Goal: Task Accomplishment & Management: Use online tool/utility

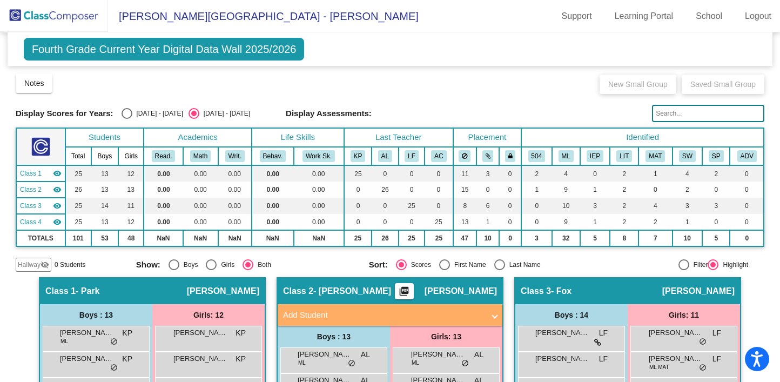
click at [262, 50] on span "Fourth Grade Current Year Digital Data Wall 2025/2026" at bounding box center [164, 49] width 281 height 23
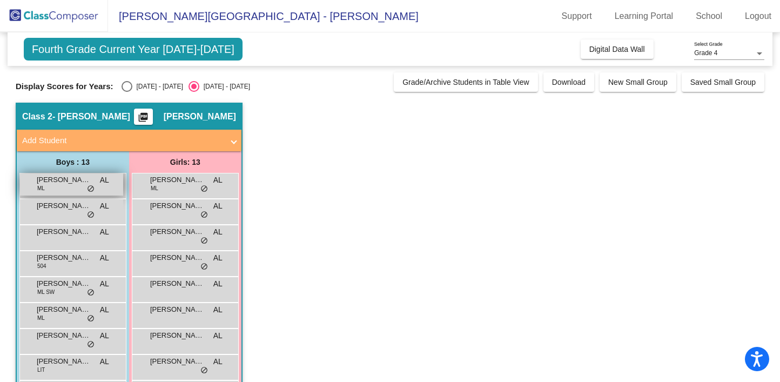
click at [51, 183] on span "[PERSON_NAME]" at bounding box center [64, 179] width 54 height 11
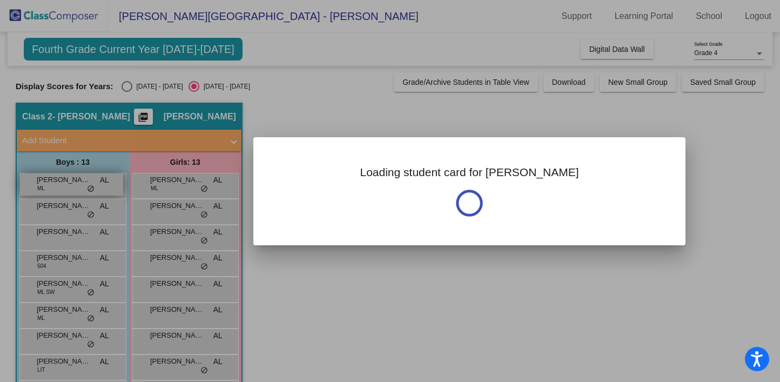
click at [51, 183] on div at bounding box center [390, 191] width 780 height 382
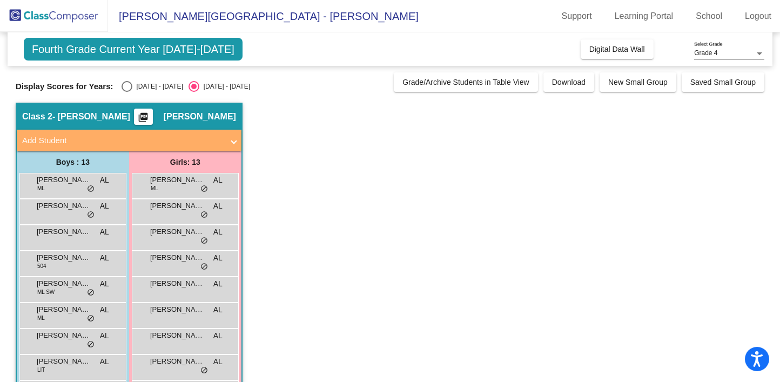
click at [150, 117] on mat-icon "picture_as_pdf" at bounding box center [143, 119] width 13 height 15
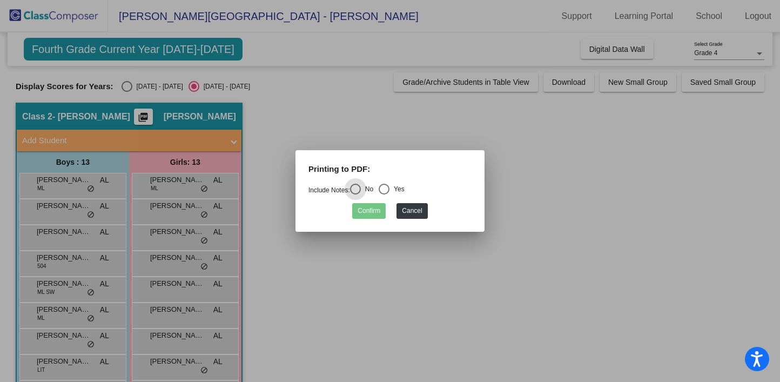
click at [389, 185] on div "Select an option" at bounding box center [383, 189] width 11 height 11
click at [384, 194] on input "Yes" at bounding box center [383, 194] width 1 height 1
radio input "true"
click at [427, 211] on button "Cancel" at bounding box center [411, 211] width 31 height 16
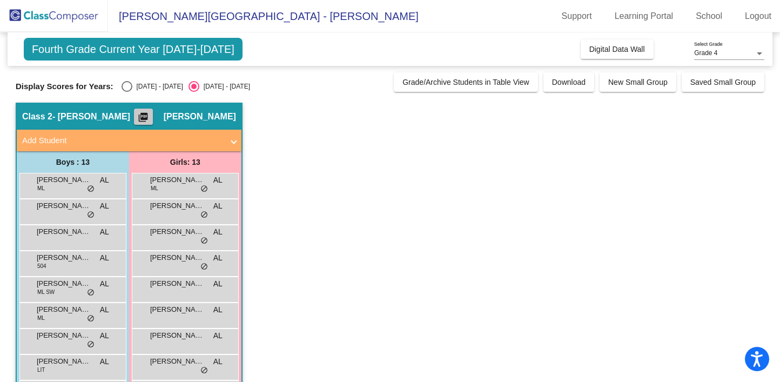
click at [150, 119] on mat-icon "picture_as_pdf" at bounding box center [143, 119] width 13 height 15
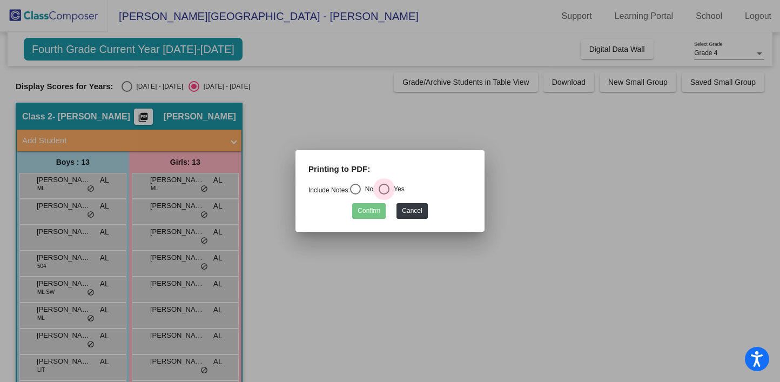
click at [388, 189] on div "Select an option" at bounding box center [383, 189] width 11 height 11
click at [384, 194] on input "Yes" at bounding box center [383, 194] width 1 height 1
radio input "true"
click at [371, 206] on button "Confirm" at bounding box center [368, 211] width 33 height 16
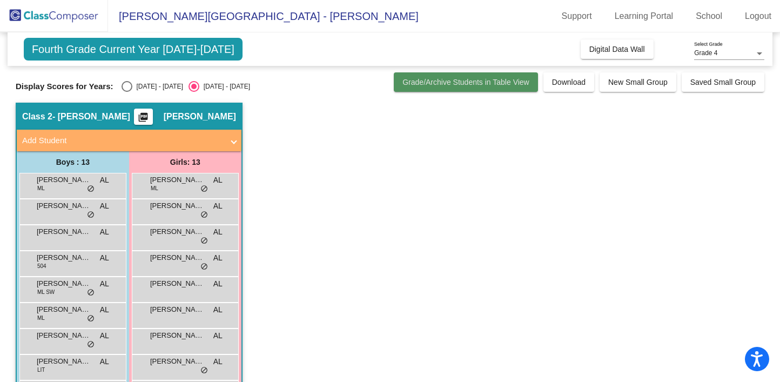
click at [463, 83] on span "Grade/Archive Students in Table View" at bounding box center [465, 82] width 127 height 9
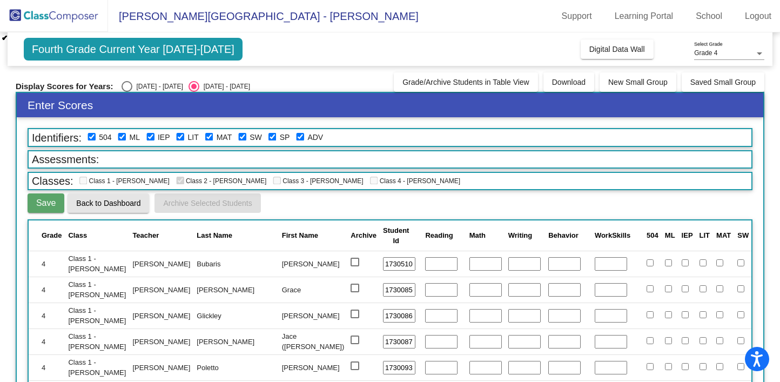
click at [102, 204] on span "Back to Dashboard" at bounding box center [108, 203] width 64 height 9
